Goal: Information Seeking & Learning: Get advice/opinions

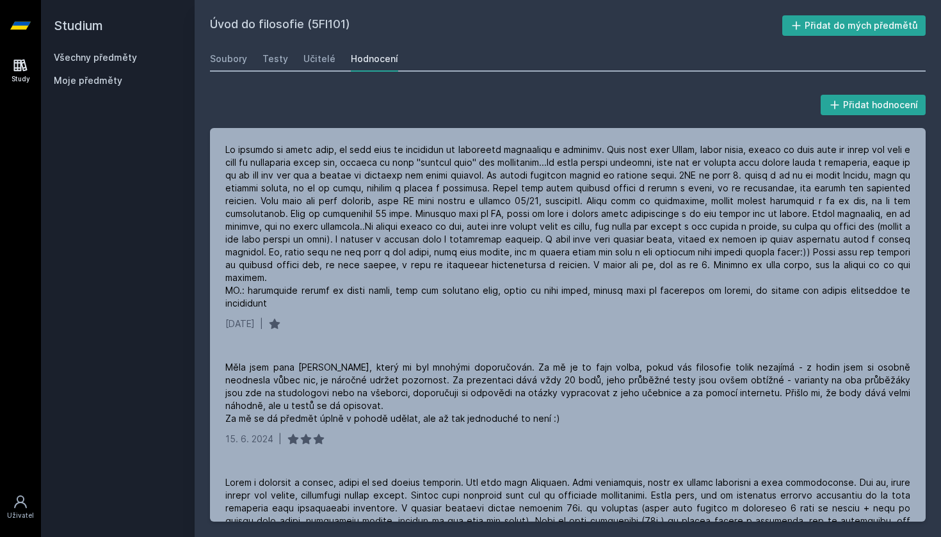
click at [65, 19] on h2 "Studium" at bounding box center [118, 25] width 128 height 51
click at [28, 67] on link "Study" at bounding box center [21, 70] width 36 height 39
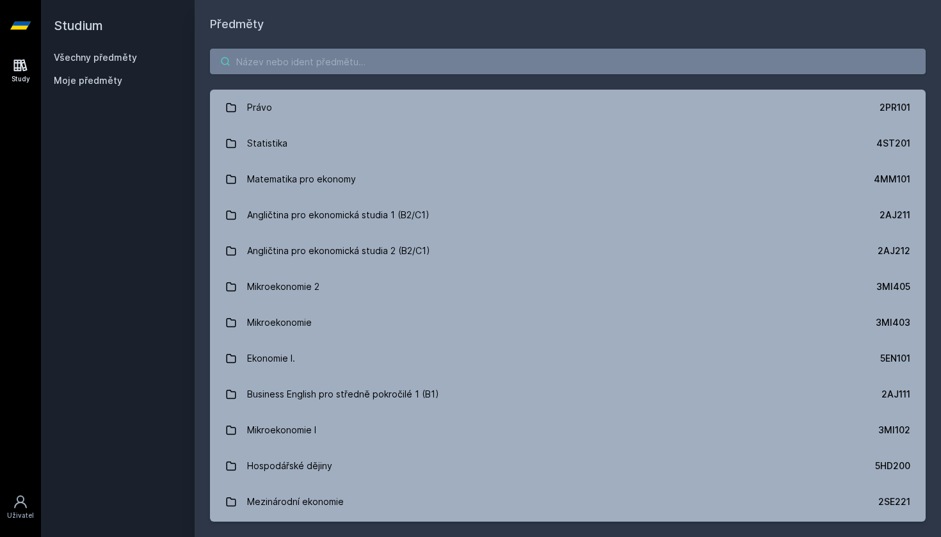
click at [266, 64] on input "search" at bounding box center [568, 62] width 716 height 26
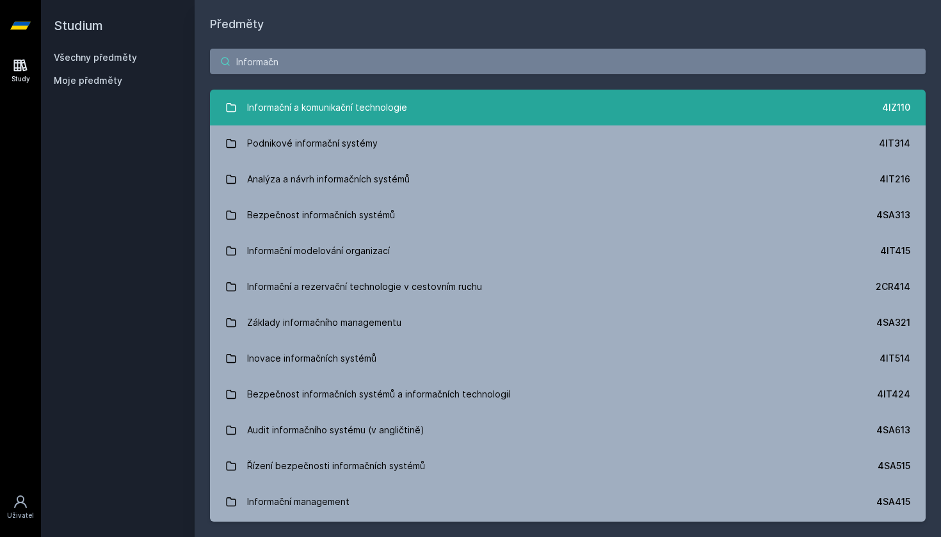
type input "Informačn"
click at [362, 105] on div "Informační a komunikační technologie" at bounding box center [327, 108] width 160 height 26
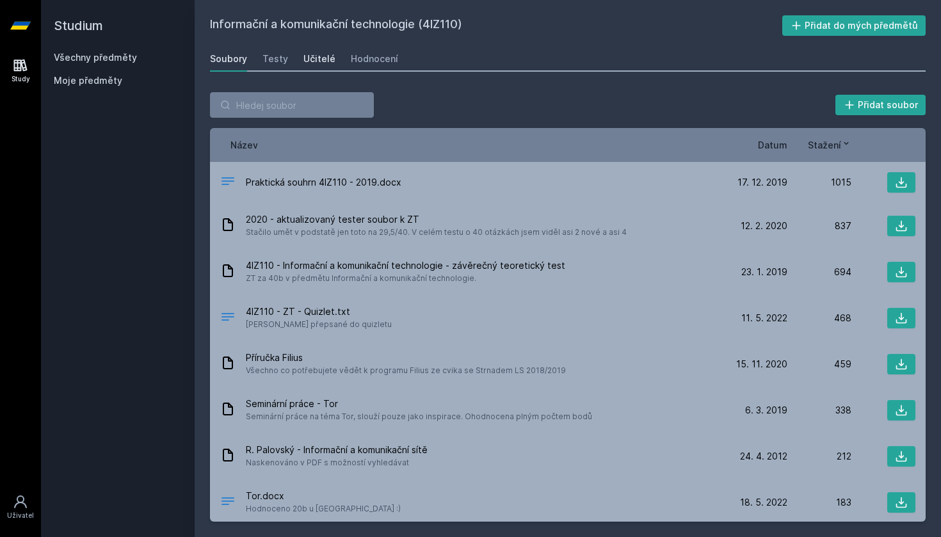
click at [309, 61] on div "Učitelé" at bounding box center [319, 58] width 32 height 13
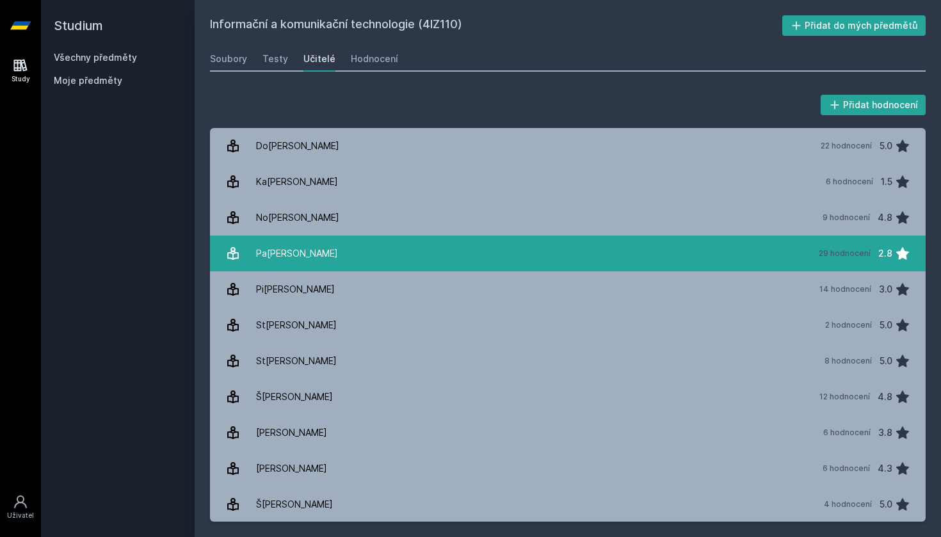
click at [463, 245] on link "[PERSON_NAME] 29 hodnocení 2.8" at bounding box center [568, 254] width 716 height 36
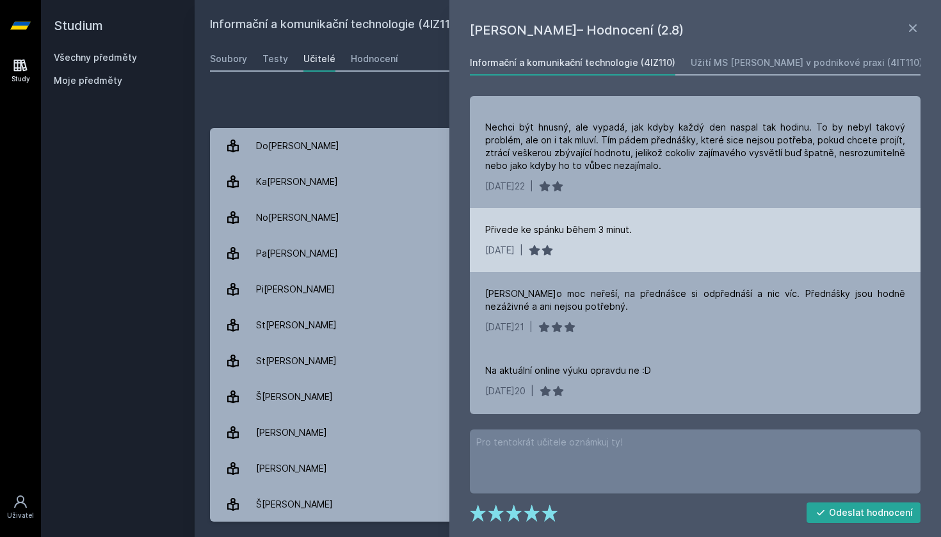
scroll to position [404, 0]
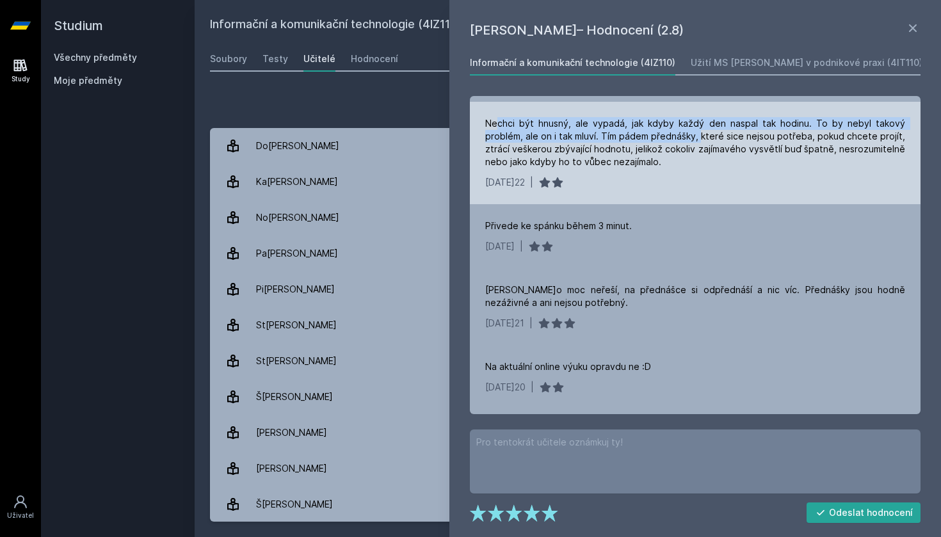
drag, startPoint x: 497, startPoint y: 119, endPoint x: 703, endPoint y: 134, distance: 207.3
click at [703, 134] on div "Nechci být hnusný, ale vypadá, jak kdyby každý den naspal tak hodinu. To by neb…" at bounding box center [695, 142] width 420 height 51
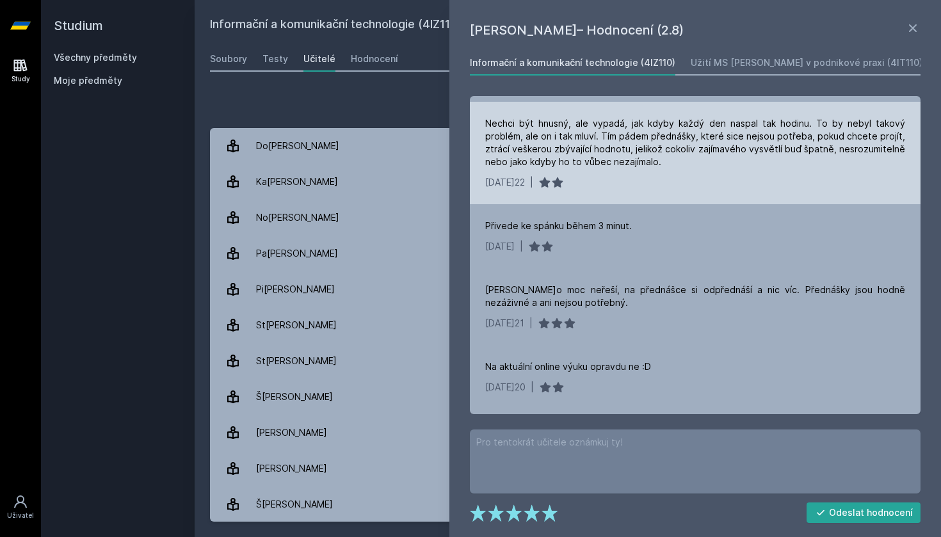
click at [693, 191] on div "Nechci být hnusný, ale vypadá, jak kdyby každý den naspal tak hodinu. To by neb…" at bounding box center [695, 153] width 451 height 102
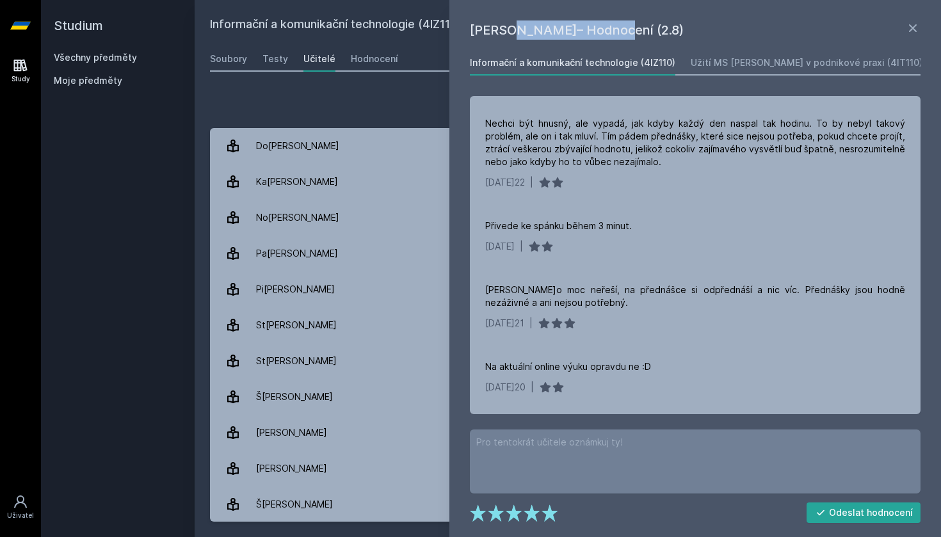
drag, startPoint x: 474, startPoint y: 33, endPoint x: 577, endPoint y: 35, distance: 102.4
click at [577, 35] on h1 "[PERSON_NAME]– Hodnocení (2.8)" at bounding box center [687, 29] width 435 height 19
copy h1 "[PERSON_NAME]"
